Goal: Find specific page/section: Find specific page/section

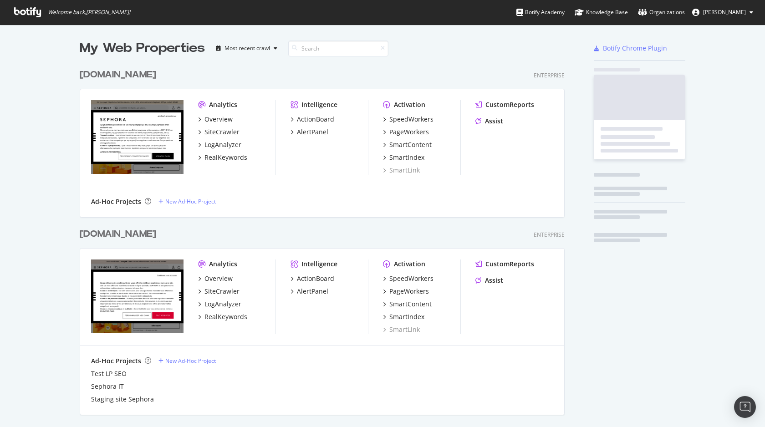
scroll to position [2109, 492]
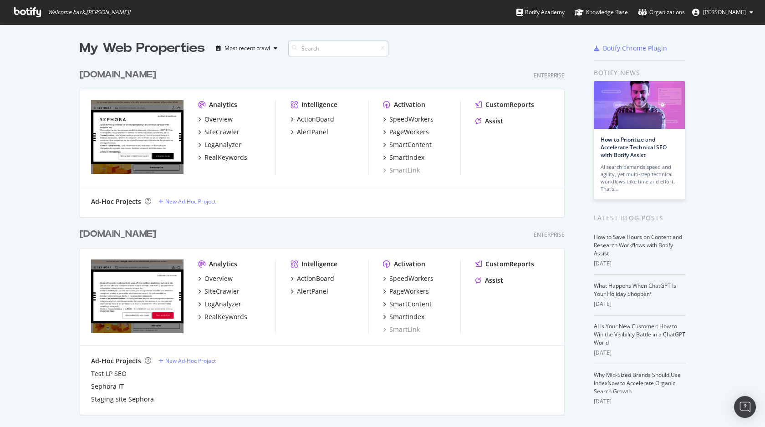
click at [307, 48] on input at bounding box center [338, 49] width 100 height 16
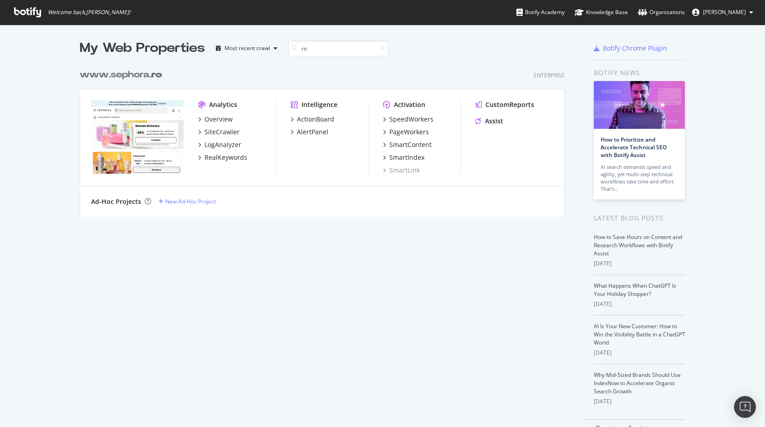
scroll to position [159, 492]
type input "ro"
click at [402, 130] on div "PageWorkers" at bounding box center [409, 131] width 40 height 9
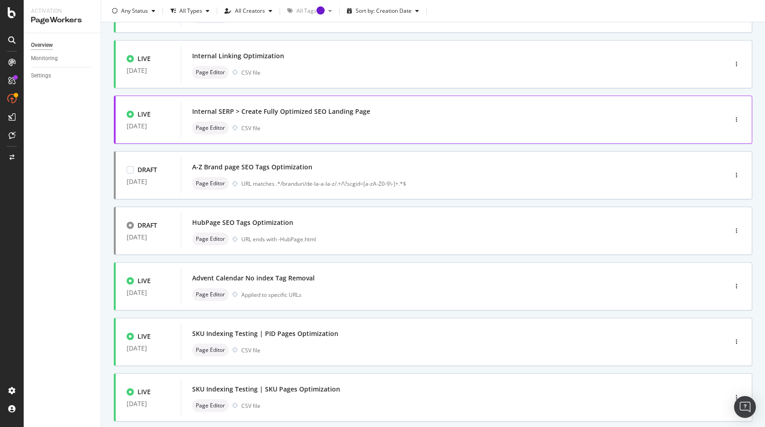
scroll to position [140, 0]
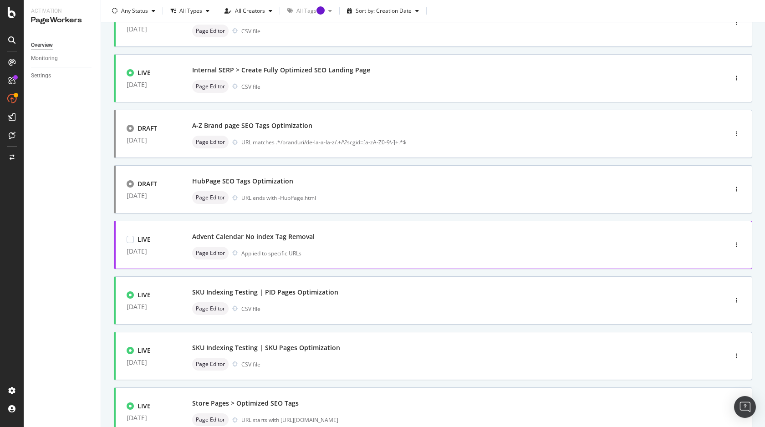
click at [273, 239] on div "Advent Calendar No index Tag Removal" at bounding box center [253, 236] width 122 height 9
